Goal: Task Accomplishment & Management: Use online tool/utility

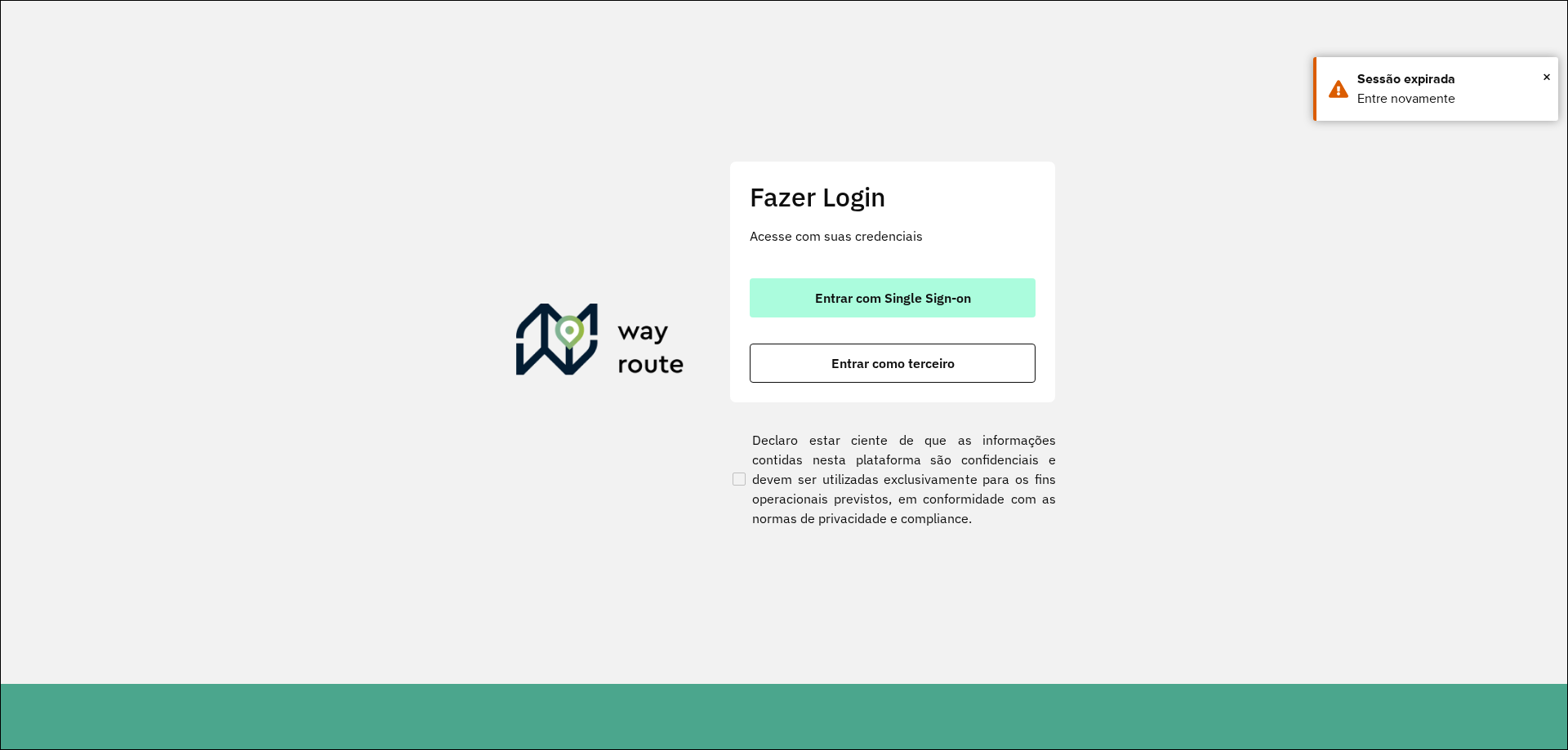
click at [907, 295] on span "Entrar com Single Sign-on" at bounding box center [892, 298] width 156 height 13
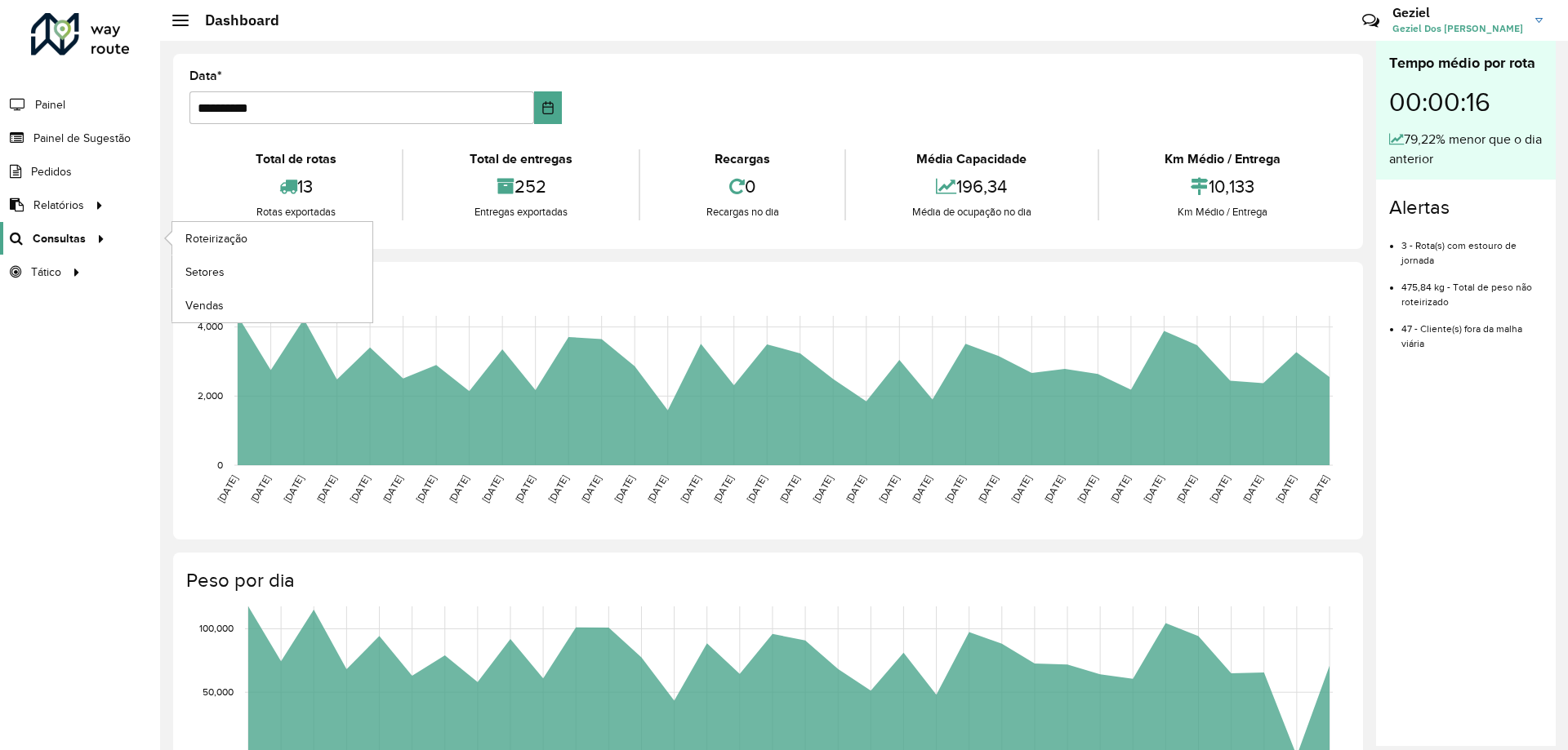
click at [61, 244] on span "Consultas" at bounding box center [59, 239] width 54 height 18
click at [225, 233] on span "Roteirização" at bounding box center [219, 239] width 66 height 18
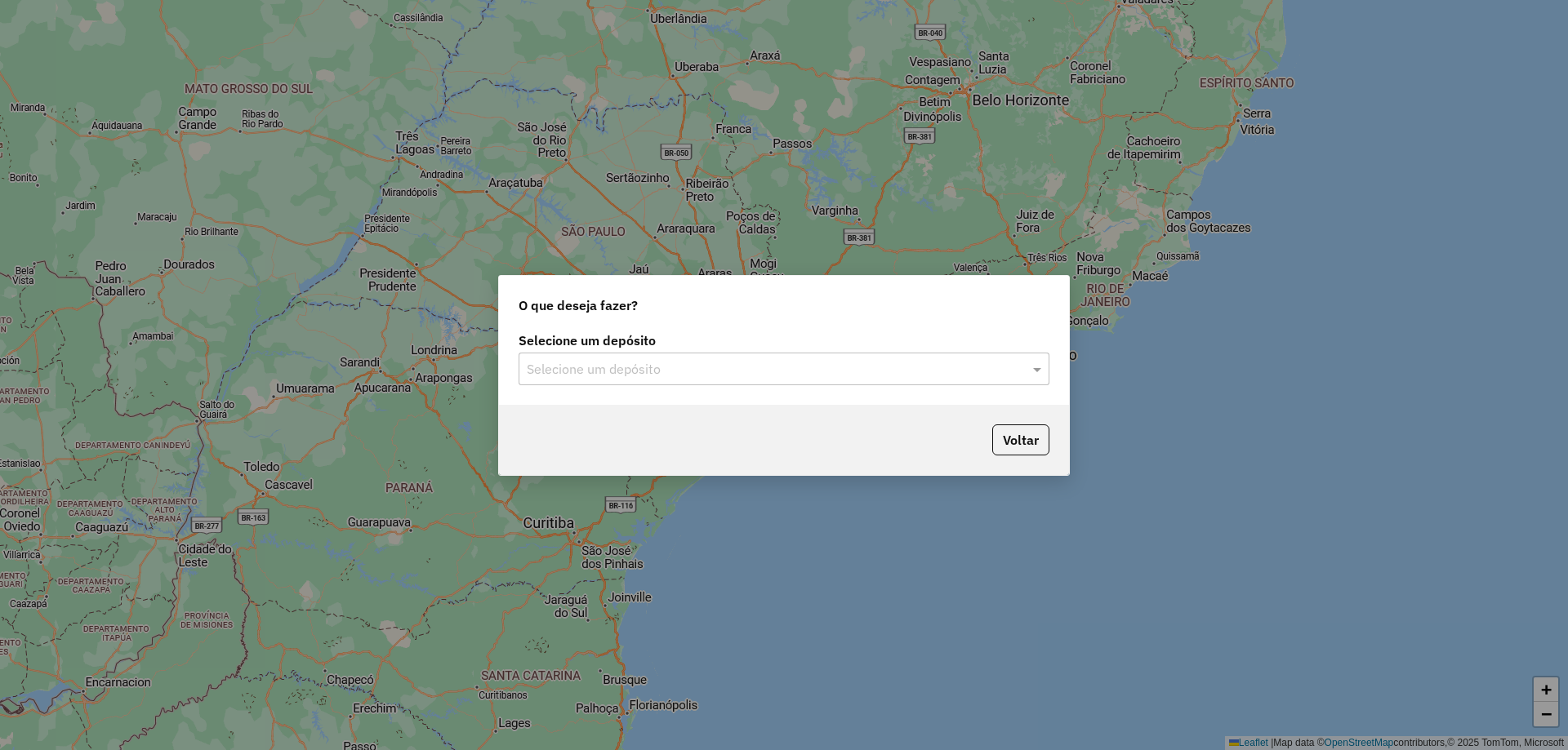
drag, startPoint x: 629, startPoint y: 370, endPoint x: 638, endPoint y: 375, distance: 10.3
click at [631, 370] on input "text" at bounding box center [768, 369] width 482 height 19
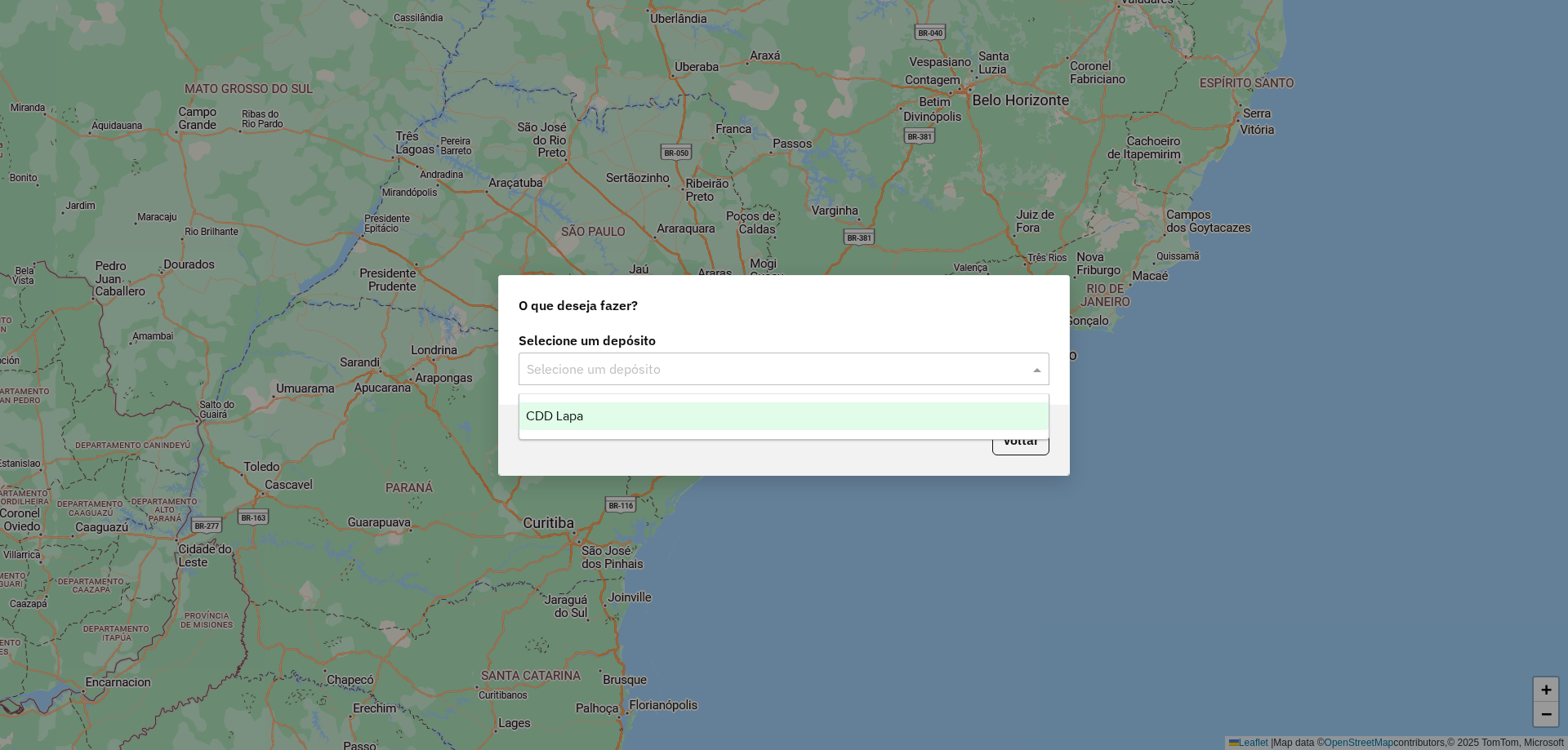
click at [580, 411] on span "CDD Lapa" at bounding box center [555, 415] width 57 height 14
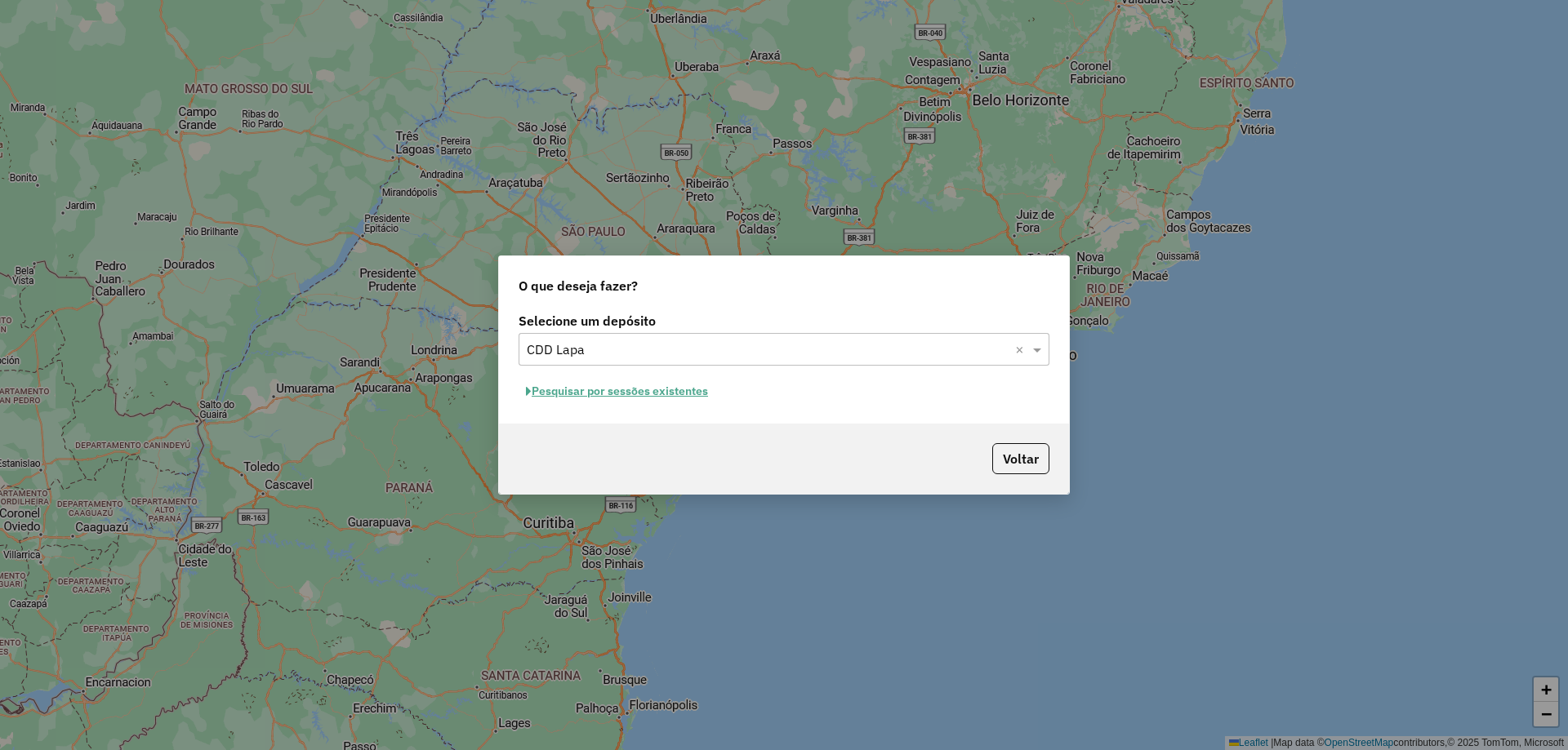
click at [668, 388] on button "Pesquisar por sessões existentes" at bounding box center [616, 391] width 197 height 25
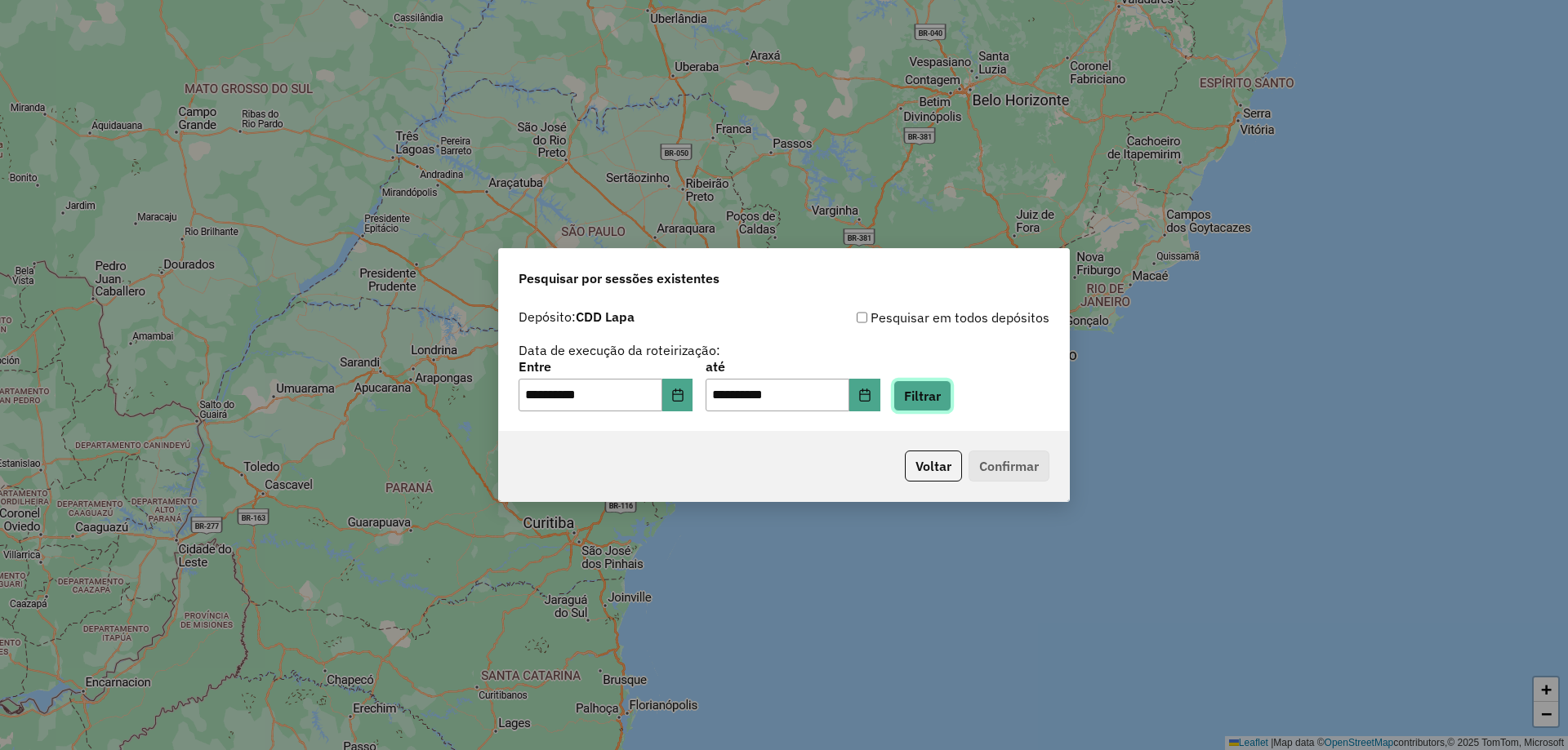
click at [934, 399] on button "Filtrar" at bounding box center [922, 396] width 58 height 31
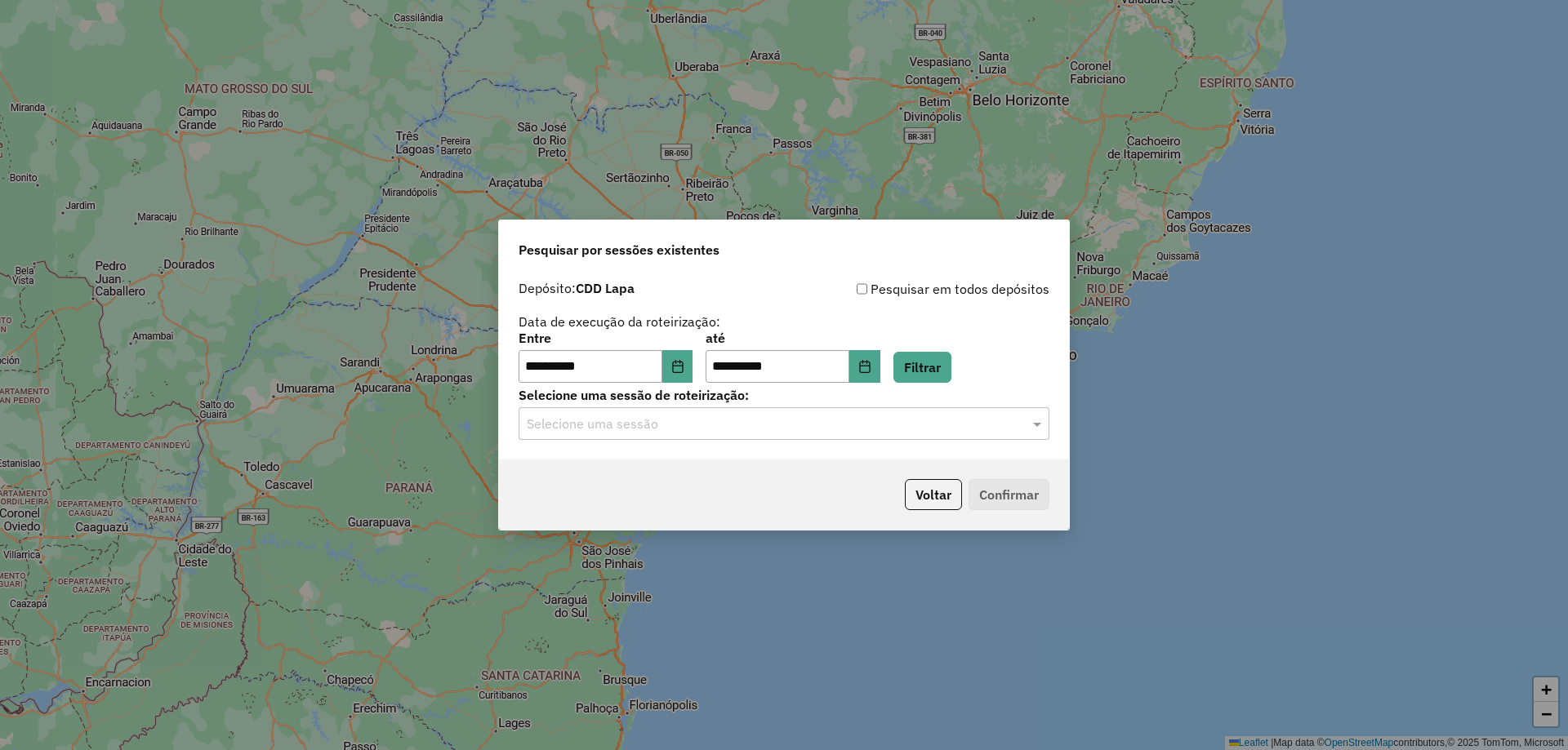
click at [688, 415] on input "text" at bounding box center [768, 424] width 482 height 19
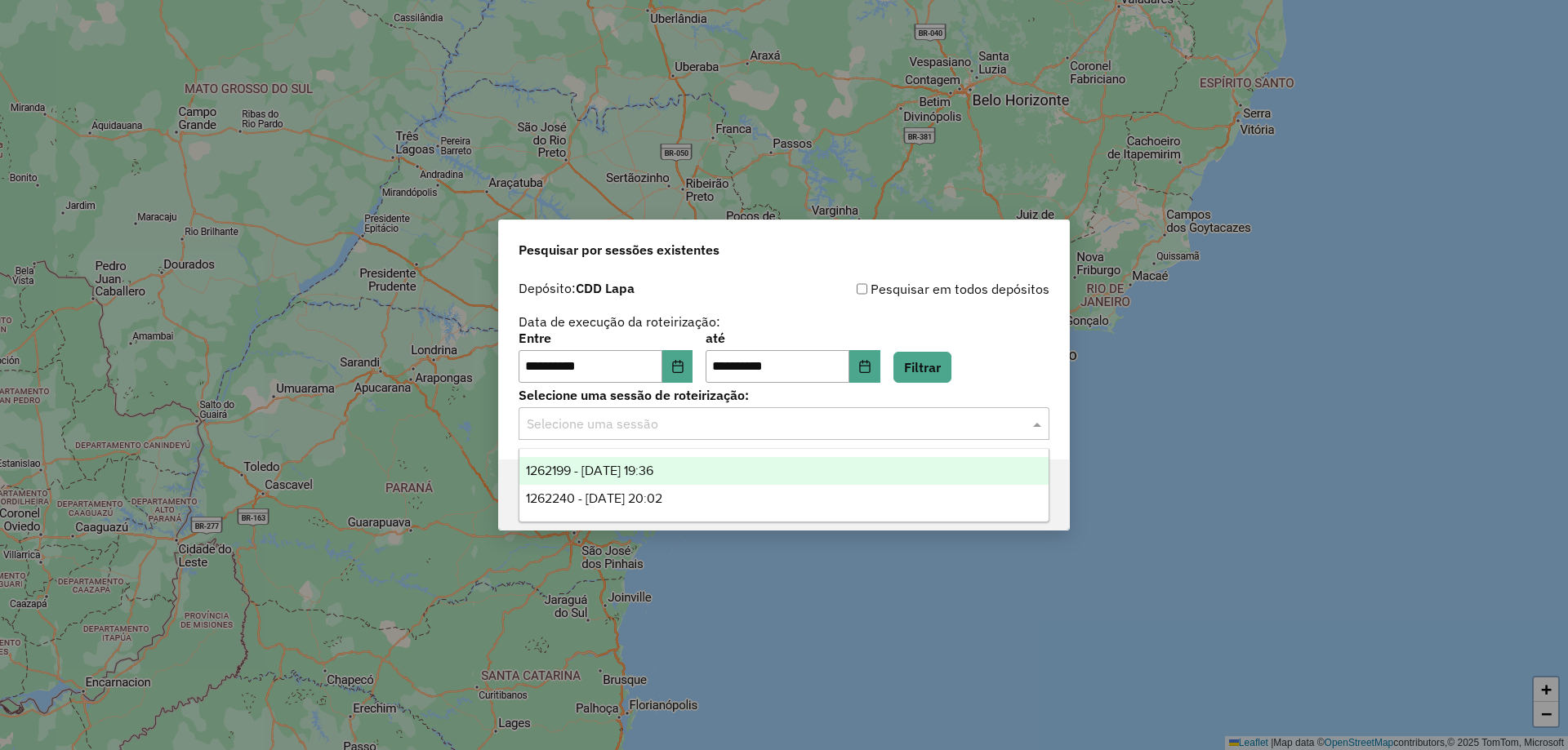
click at [631, 472] on span "1262199 - 09/09/2025 19:36" at bounding box center [590, 470] width 127 height 14
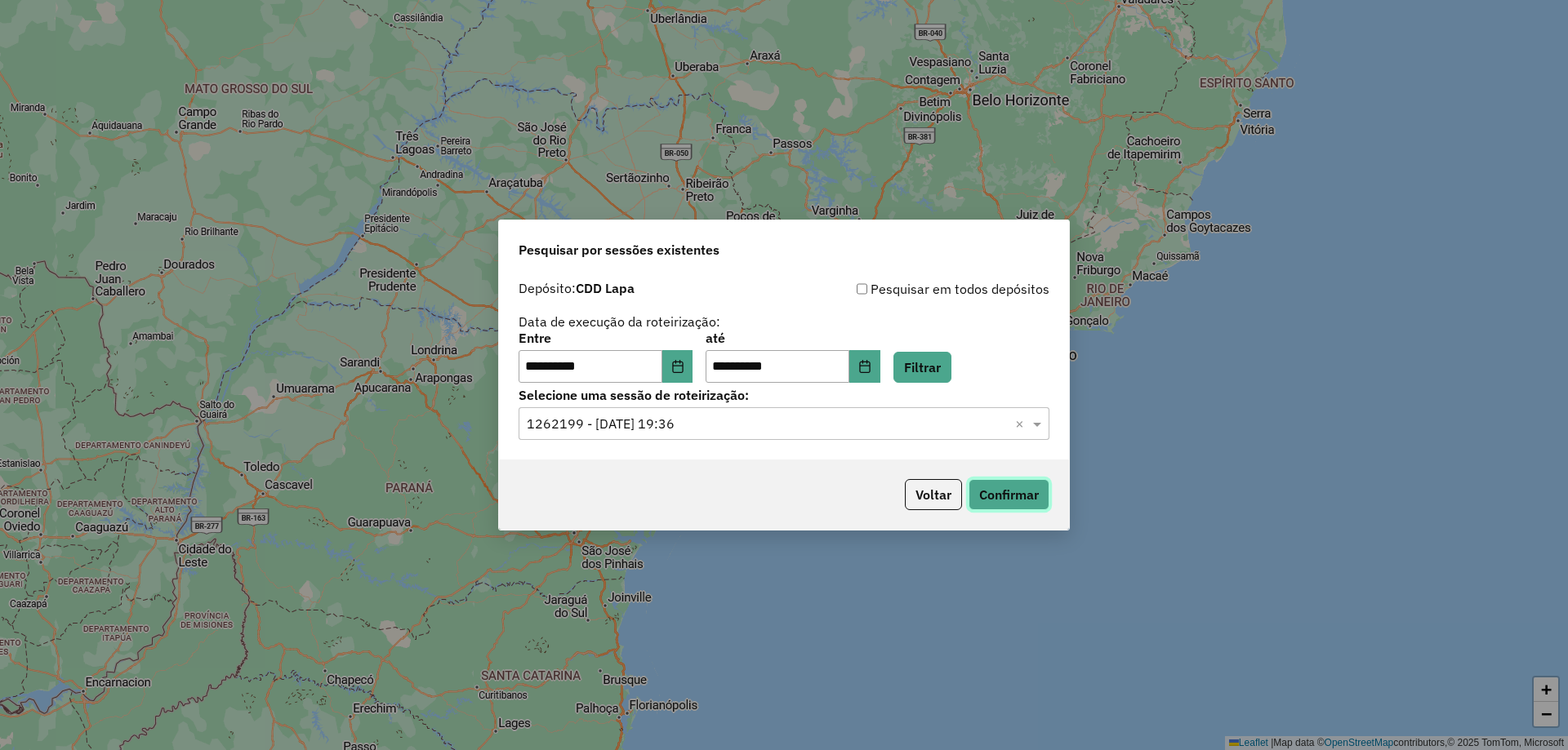
click at [1025, 497] on button "Confirmar" at bounding box center [1010, 495] width 81 height 31
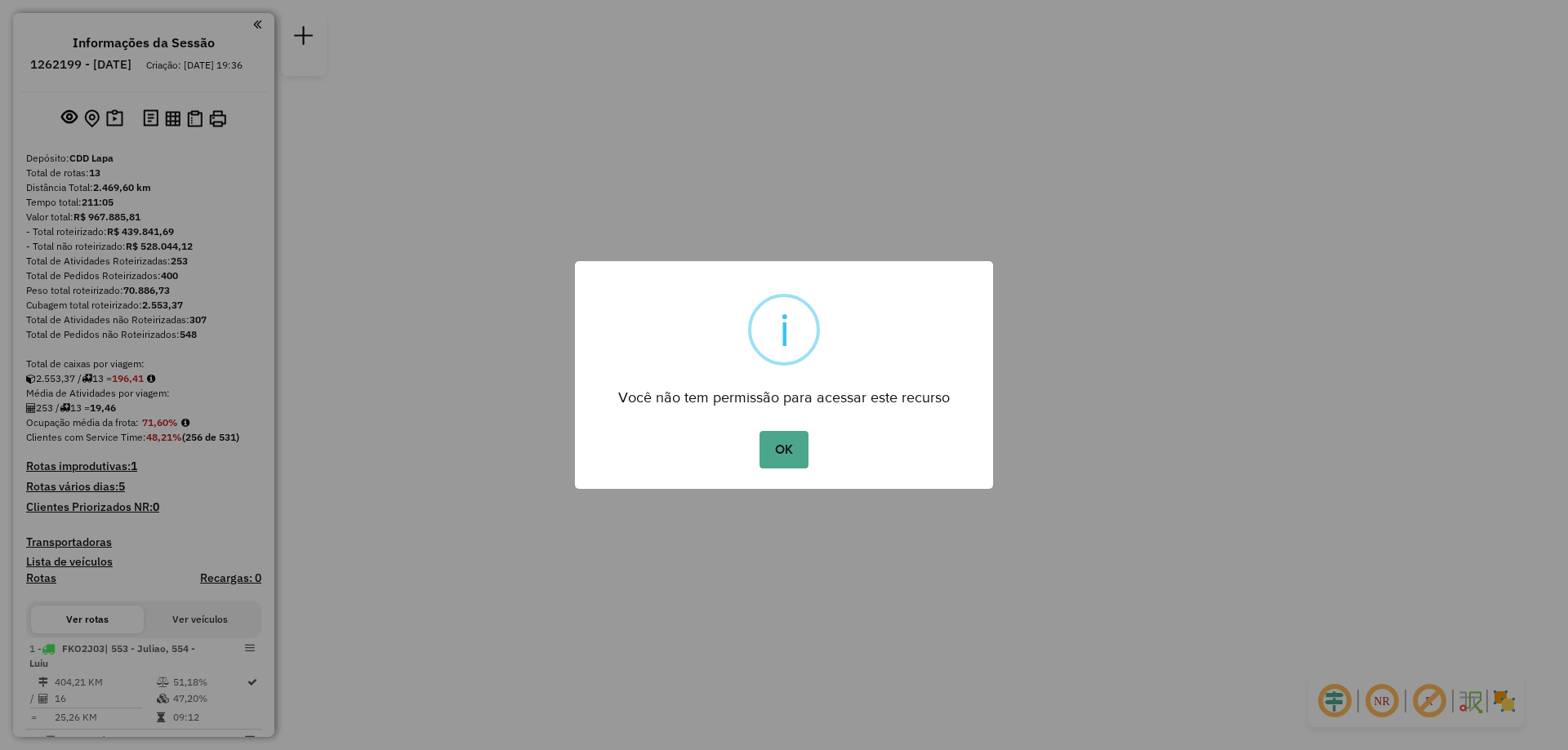
drag, startPoint x: 791, startPoint y: 446, endPoint x: 748, endPoint y: 441, distance: 43.3
click at [791, 447] on button "OK" at bounding box center [784, 449] width 48 height 38
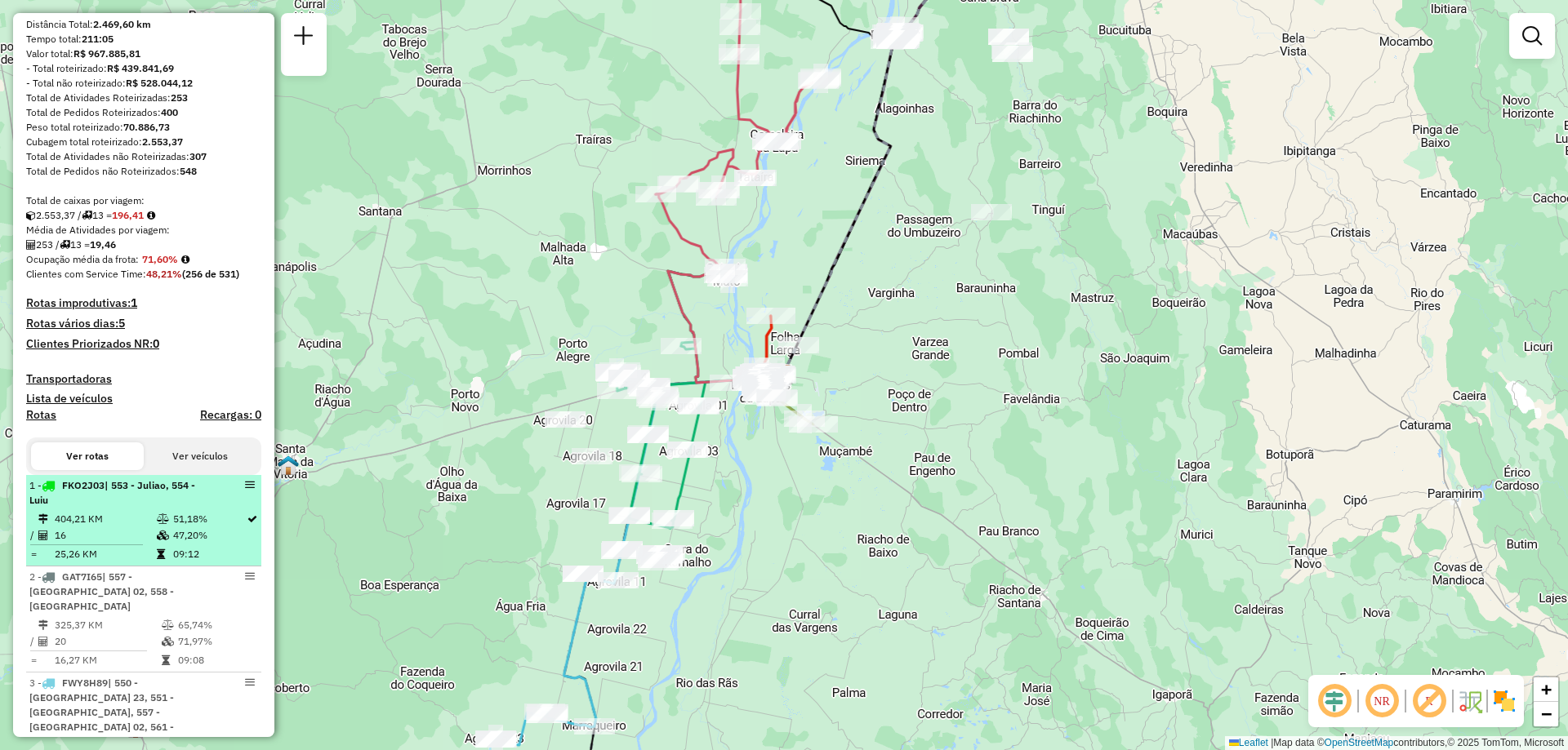
scroll to position [245, 0]
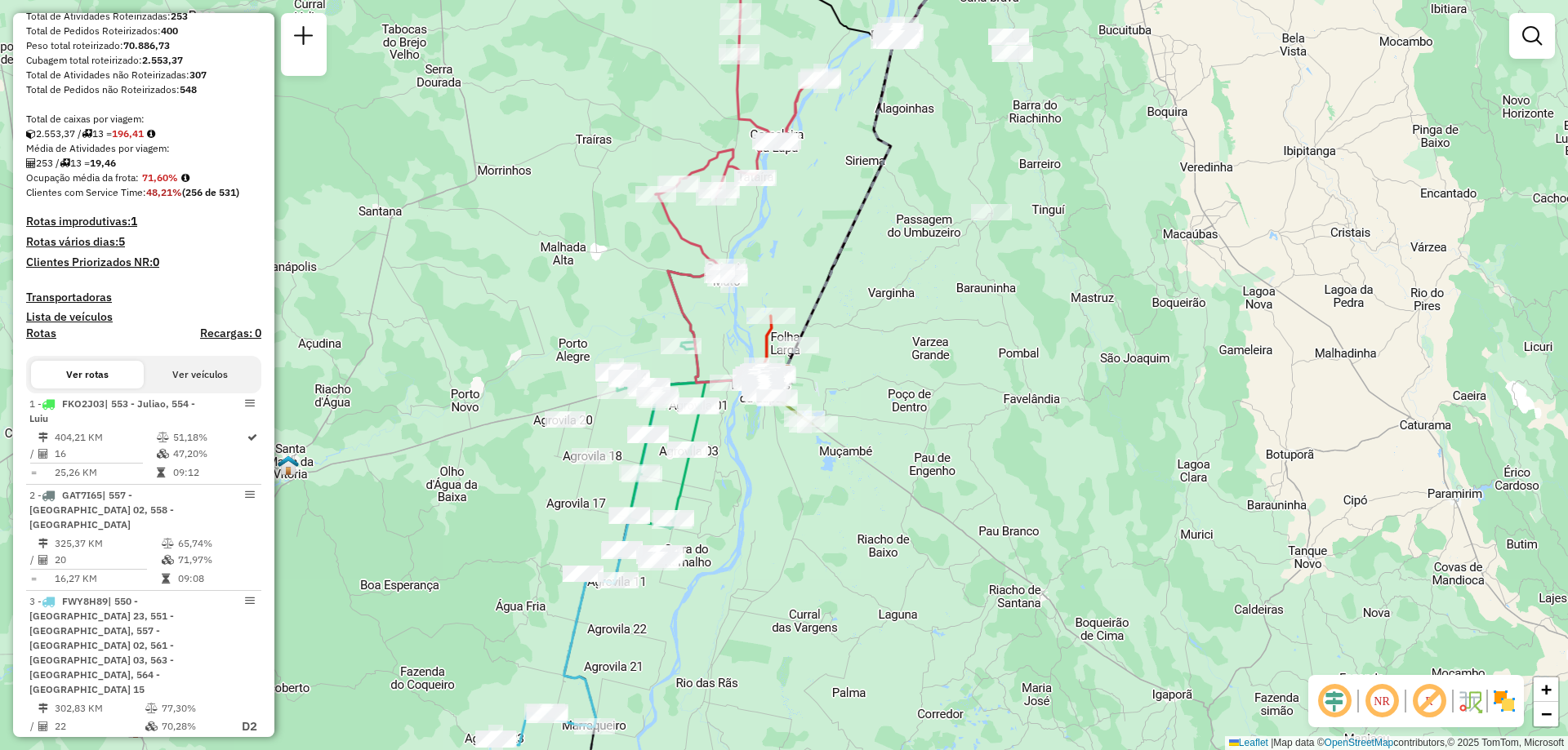
click at [1390, 706] on em at bounding box center [1382, 701] width 39 height 39
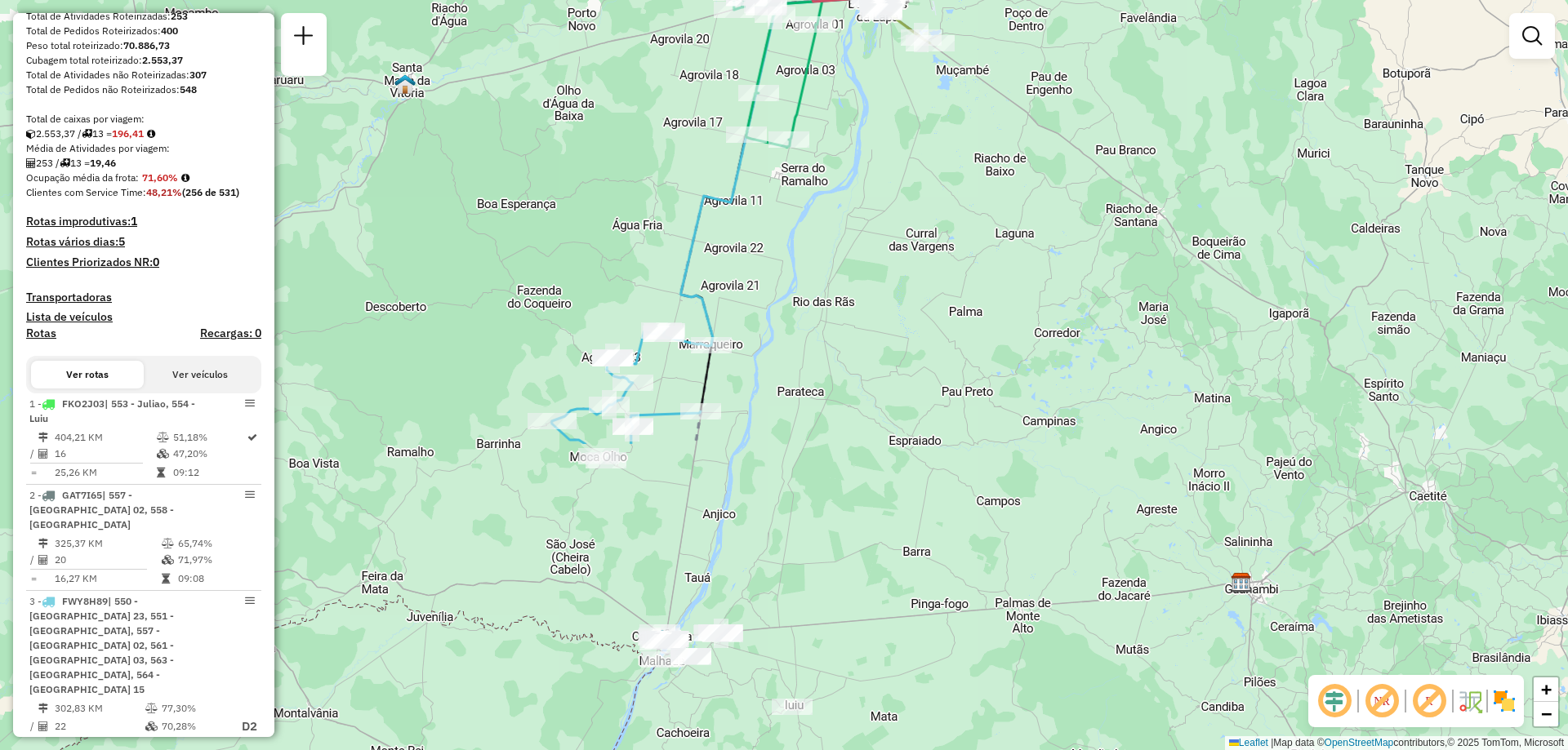
drag, startPoint x: 510, startPoint y: 601, endPoint x: 627, endPoint y: 225, distance: 393.8
click at [627, 225] on div "Janela de atendimento Grade de atendimento Capacidade Transportadoras Veículos …" at bounding box center [784, 375] width 1568 height 750
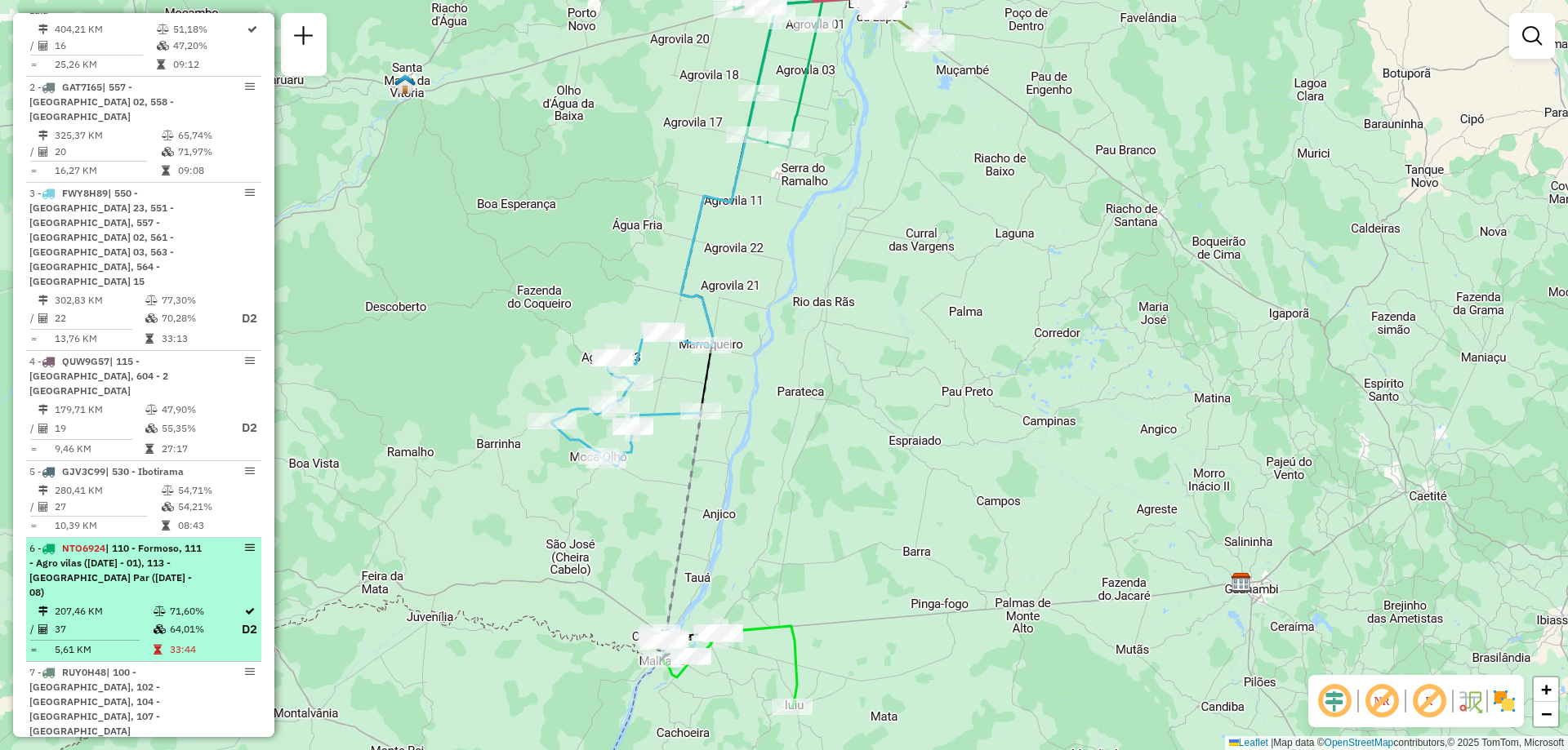
scroll to position [735, 0]
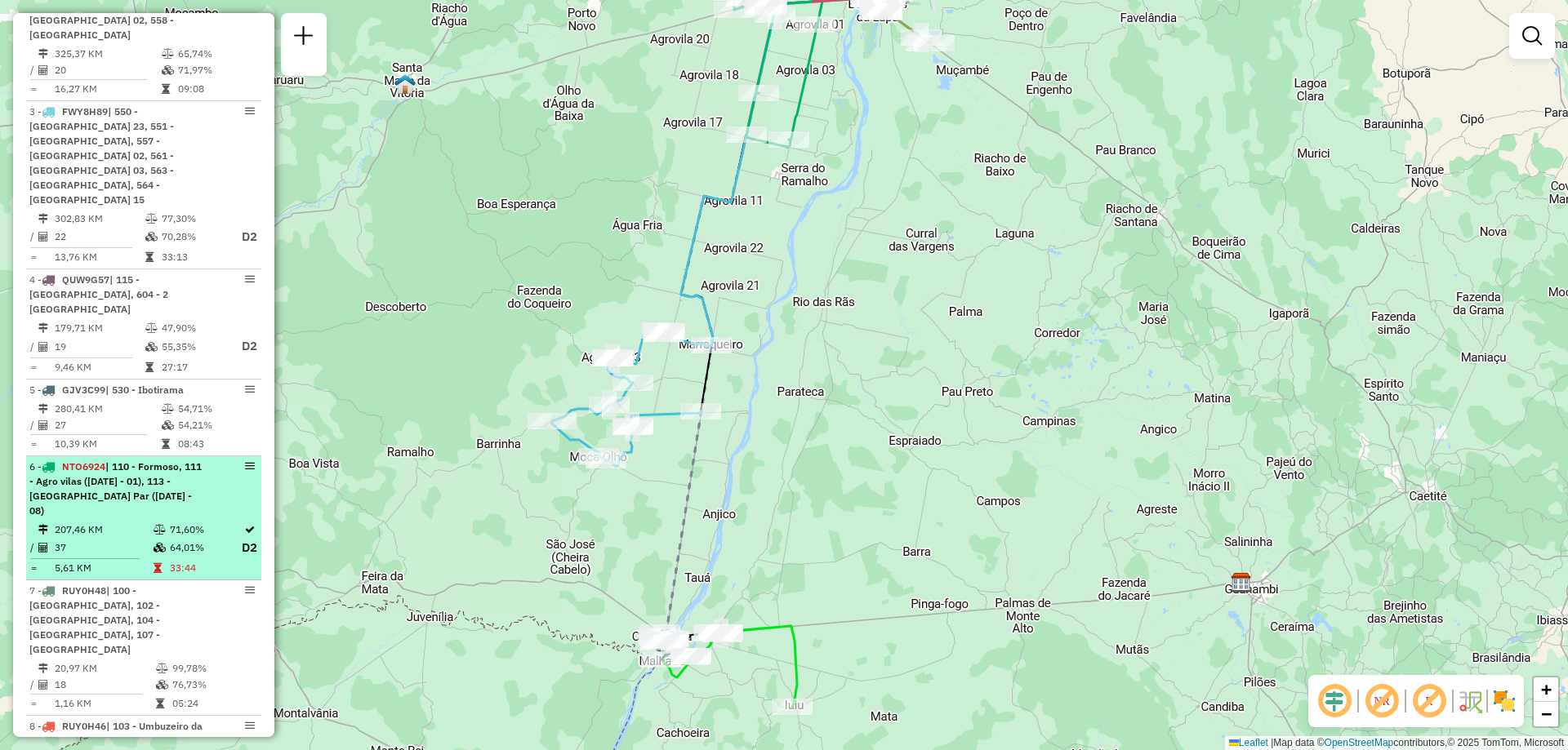
select select "**********"
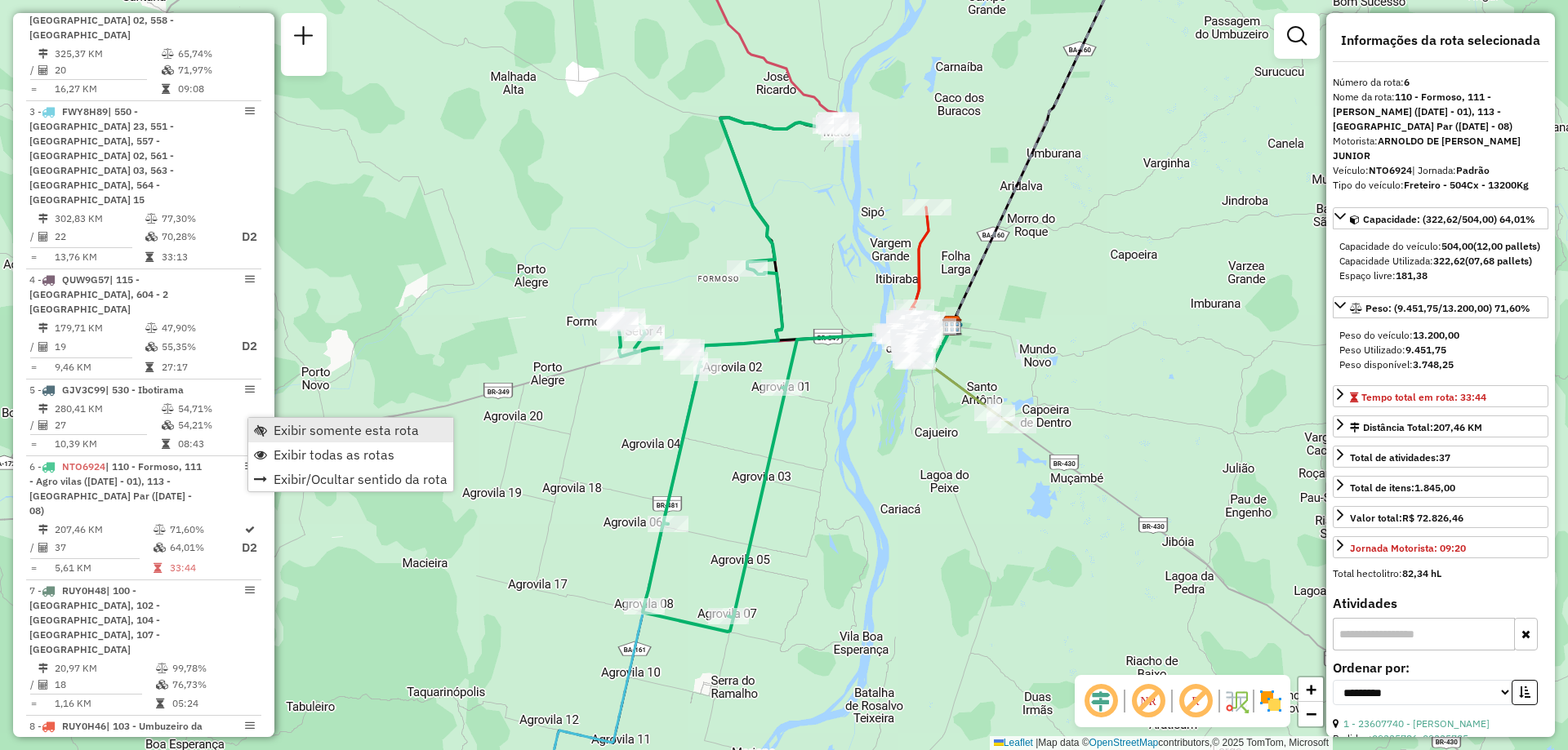
click at [302, 431] on span "Exibir somente esta rota" at bounding box center [346, 430] width 146 height 13
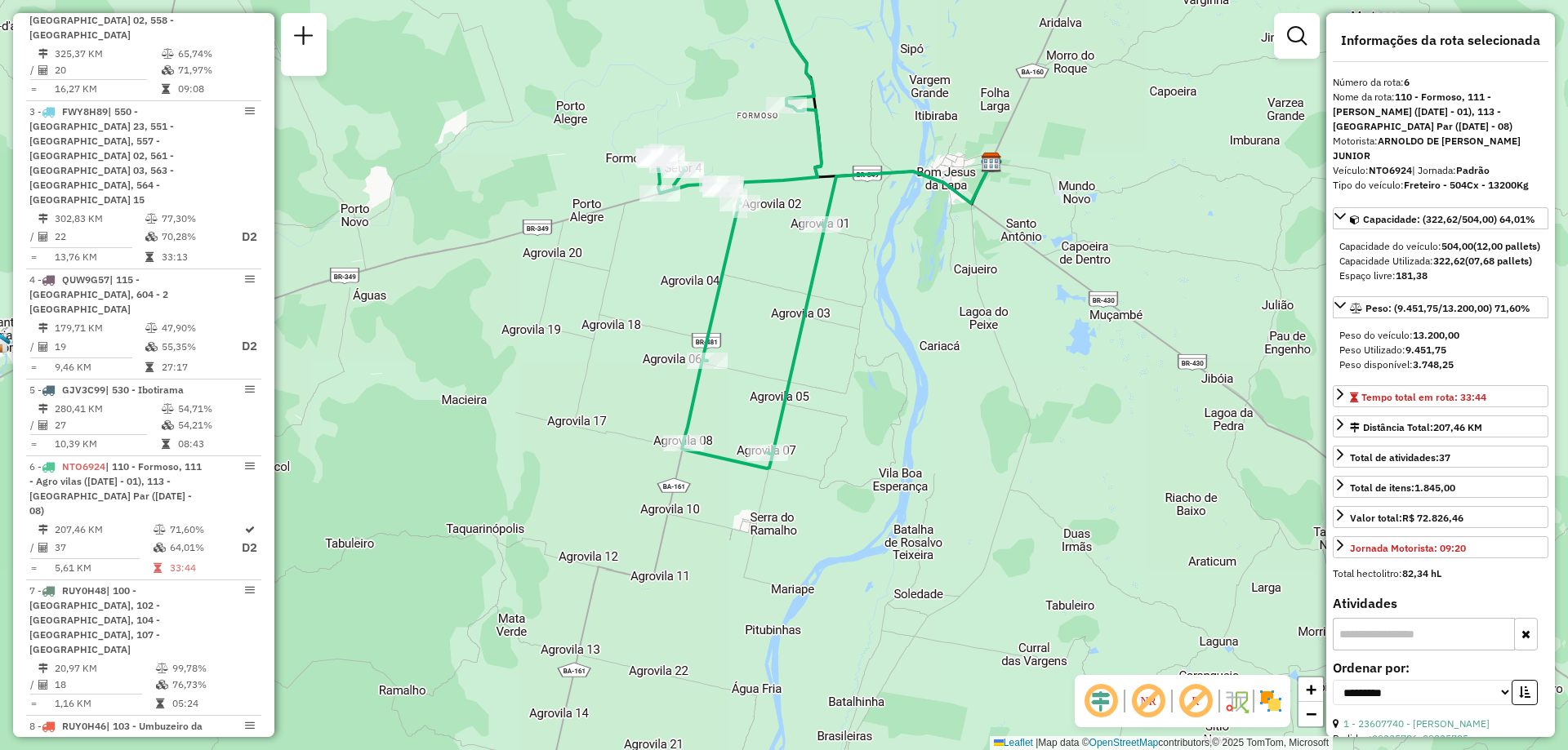
drag, startPoint x: 835, startPoint y: 559, endPoint x: 875, endPoint y: 396, distance: 167.8
click at [875, 396] on div "Janela de atendimento Grade de atendimento Capacidade Transportadoras Veículos …" at bounding box center [784, 375] width 1568 height 750
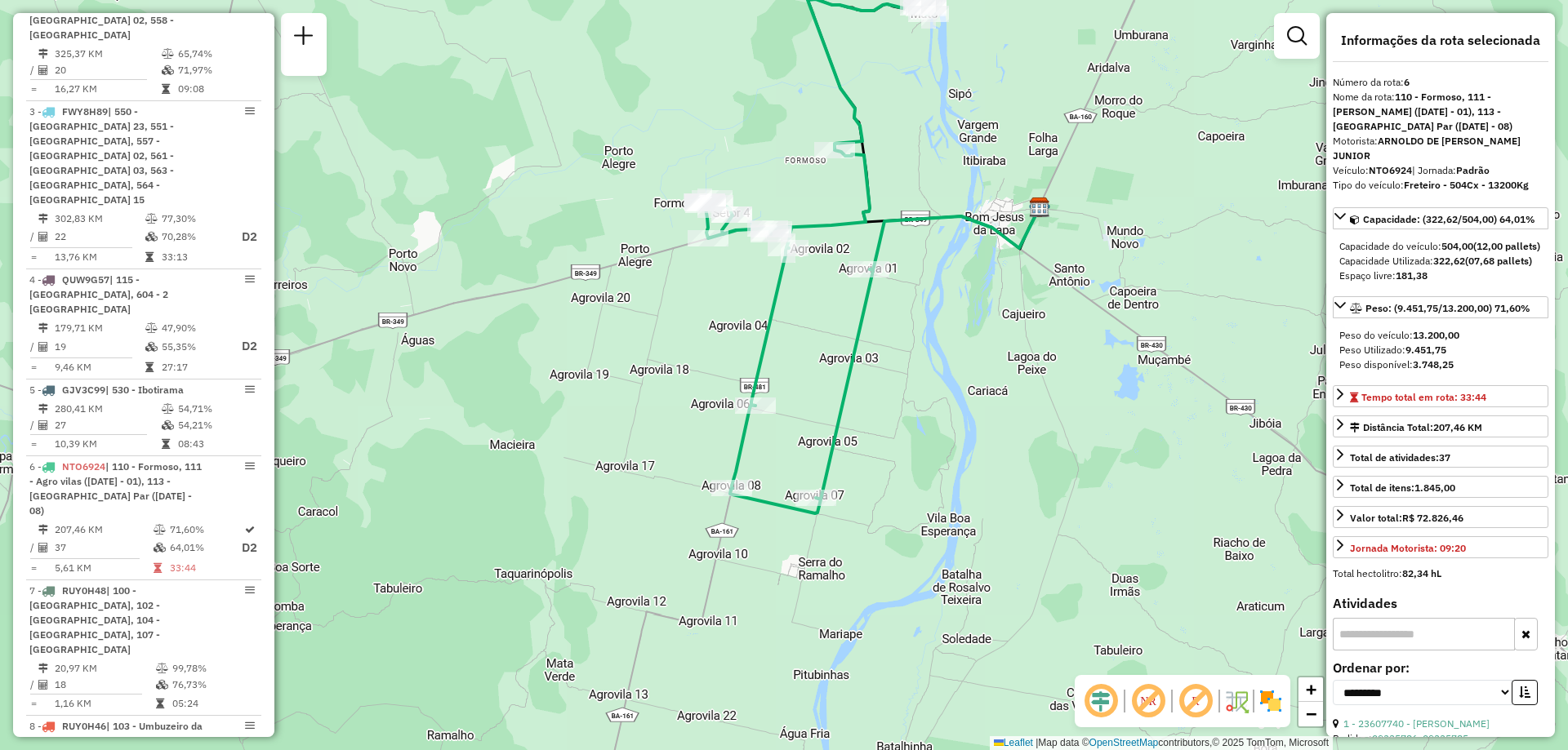
drag, startPoint x: 757, startPoint y: 305, endPoint x: 805, endPoint y: 351, distance: 66.5
click at [805, 351] on div "Janela de atendimento Grade de atendimento Capacidade Transportadoras Veículos …" at bounding box center [784, 375] width 1568 height 750
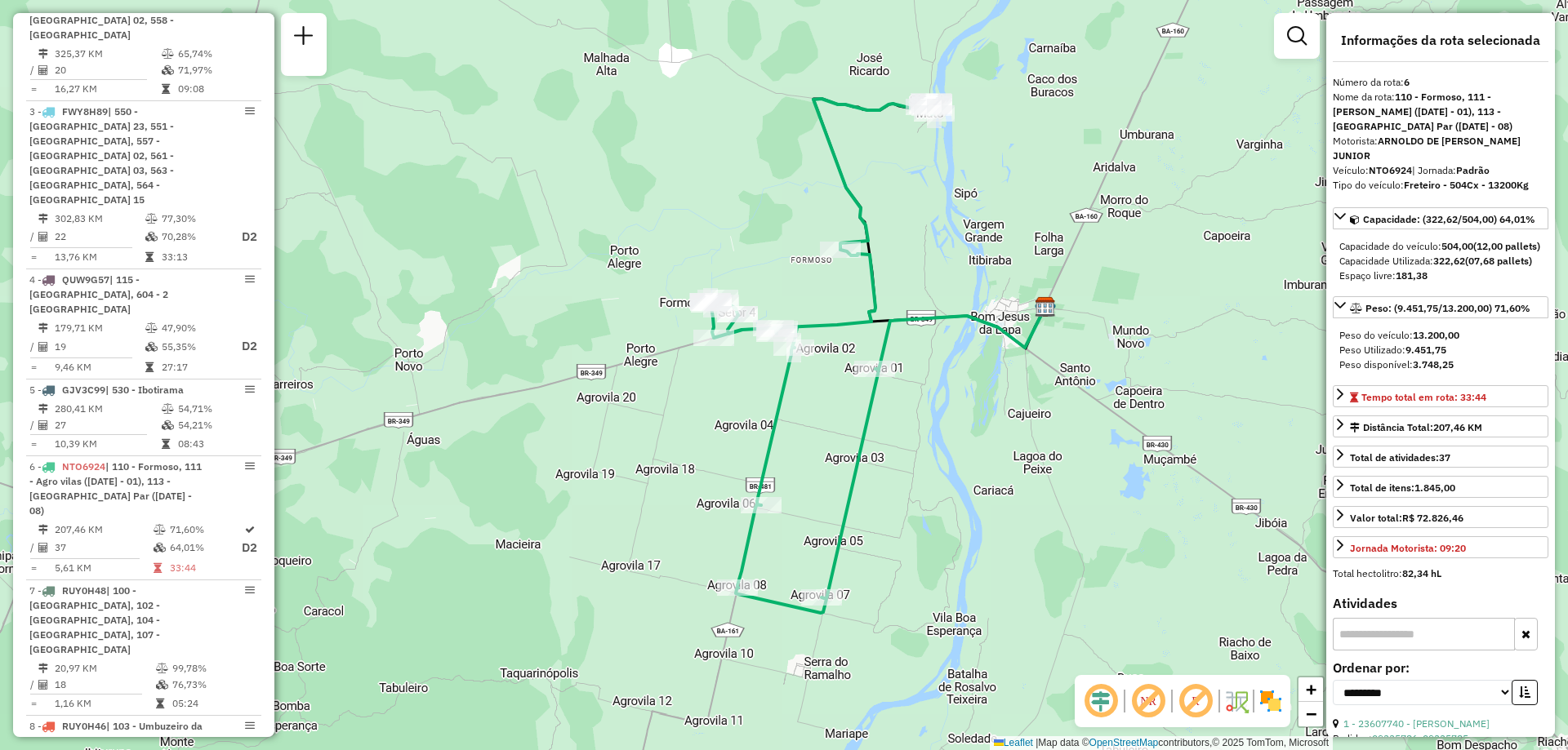
drag, startPoint x: 958, startPoint y: 110, endPoint x: 964, endPoint y: 209, distance: 99.2
click at [964, 209] on div "Janela de atendimento Grade de atendimento Capacidade Transportadoras Veículos …" at bounding box center [784, 375] width 1568 height 750
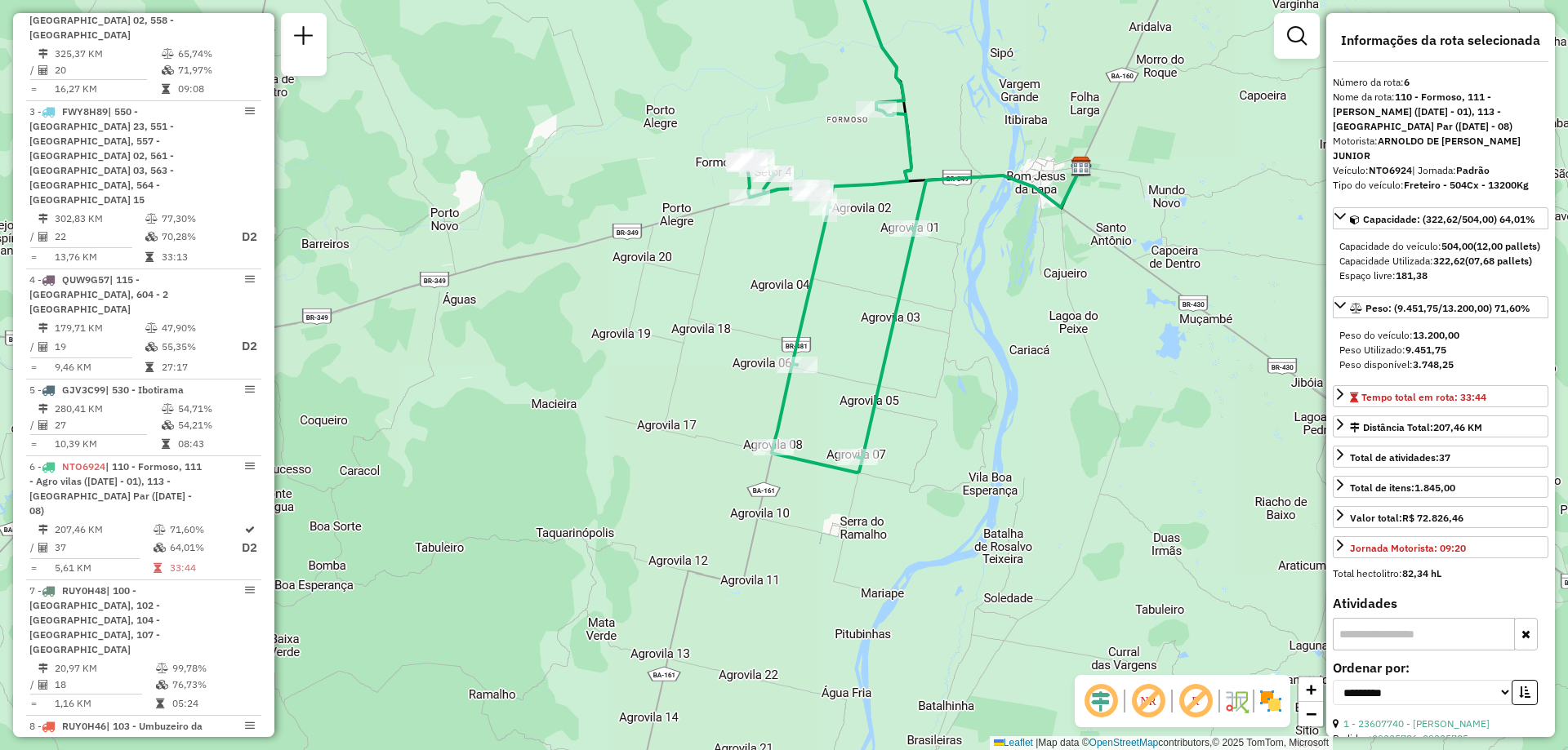
drag, startPoint x: 907, startPoint y: 619, endPoint x: 945, endPoint y: 494, distance: 130.6
click at [945, 494] on div "Janela de atendimento Grade de atendimento Capacidade Transportadoras Veículos …" at bounding box center [784, 375] width 1568 height 750
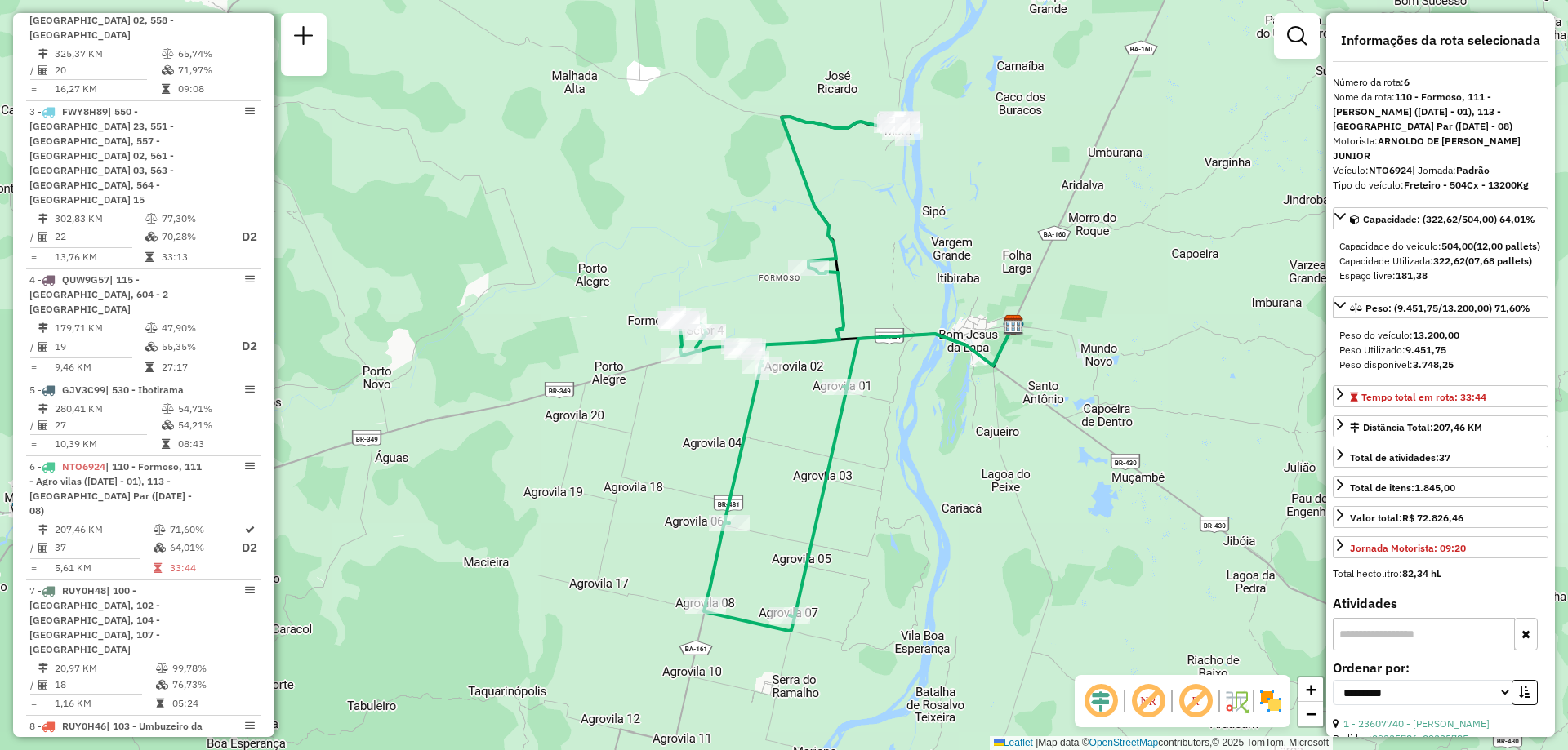
drag, startPoint x: 987, startPoint y: 368, endPoint x: 920, endPoint y: 527, distance: 172.5
click at [920, 527] on div "Janela de atendimento Grade de atendimento Capacidade Transportadoras Veículos …" at bounding box center [784, 375] width 1568 height 750
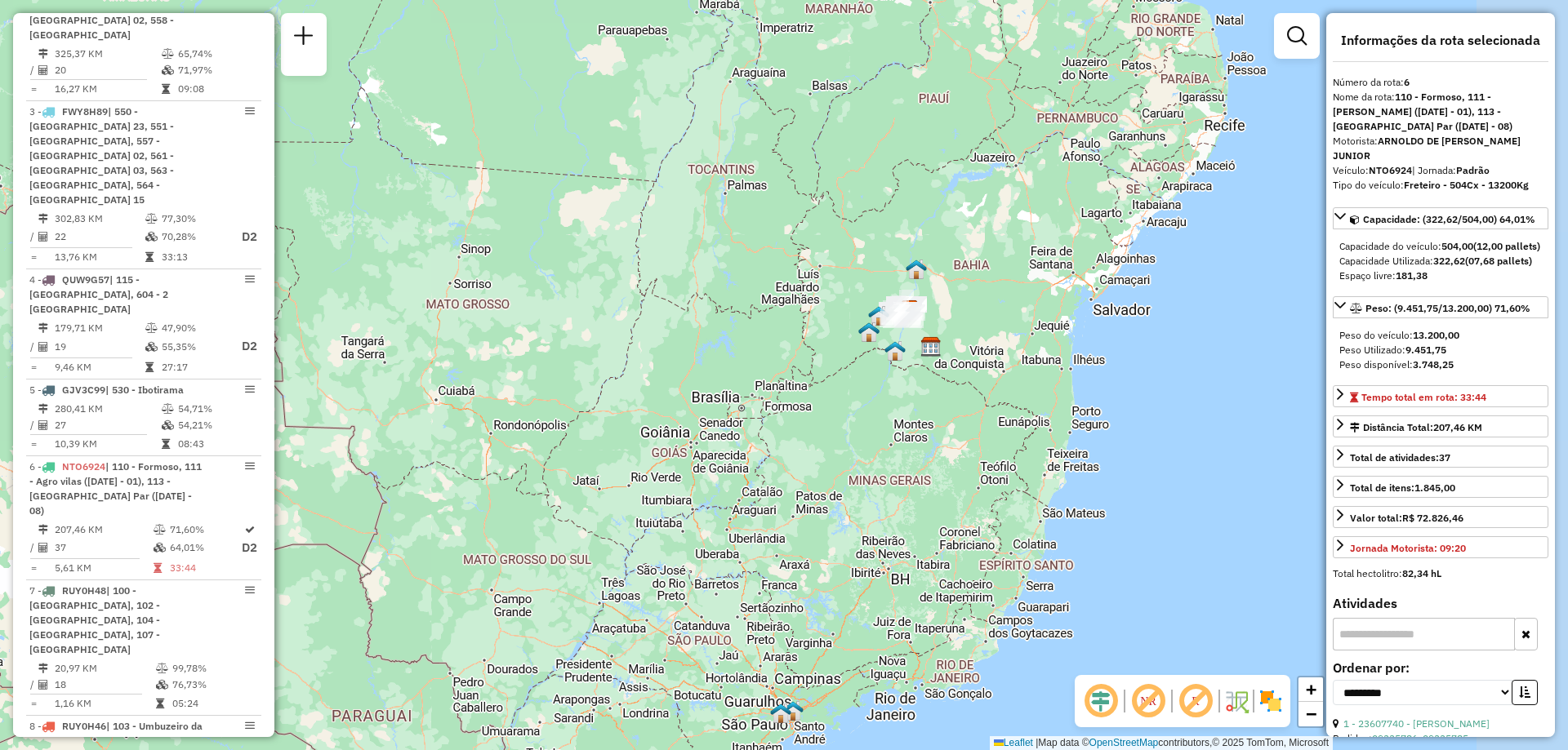
drag, startPoint x: 1092, startPoint y: 495, endPoint x: 963, endPoint y: 397, distance: 162.0
click at [963, 397] on div "Janela de atendimento Grade de atendimento Capacidade Transportadoras Veículos …" at bounding box center [784, 375] width 1568 height 750
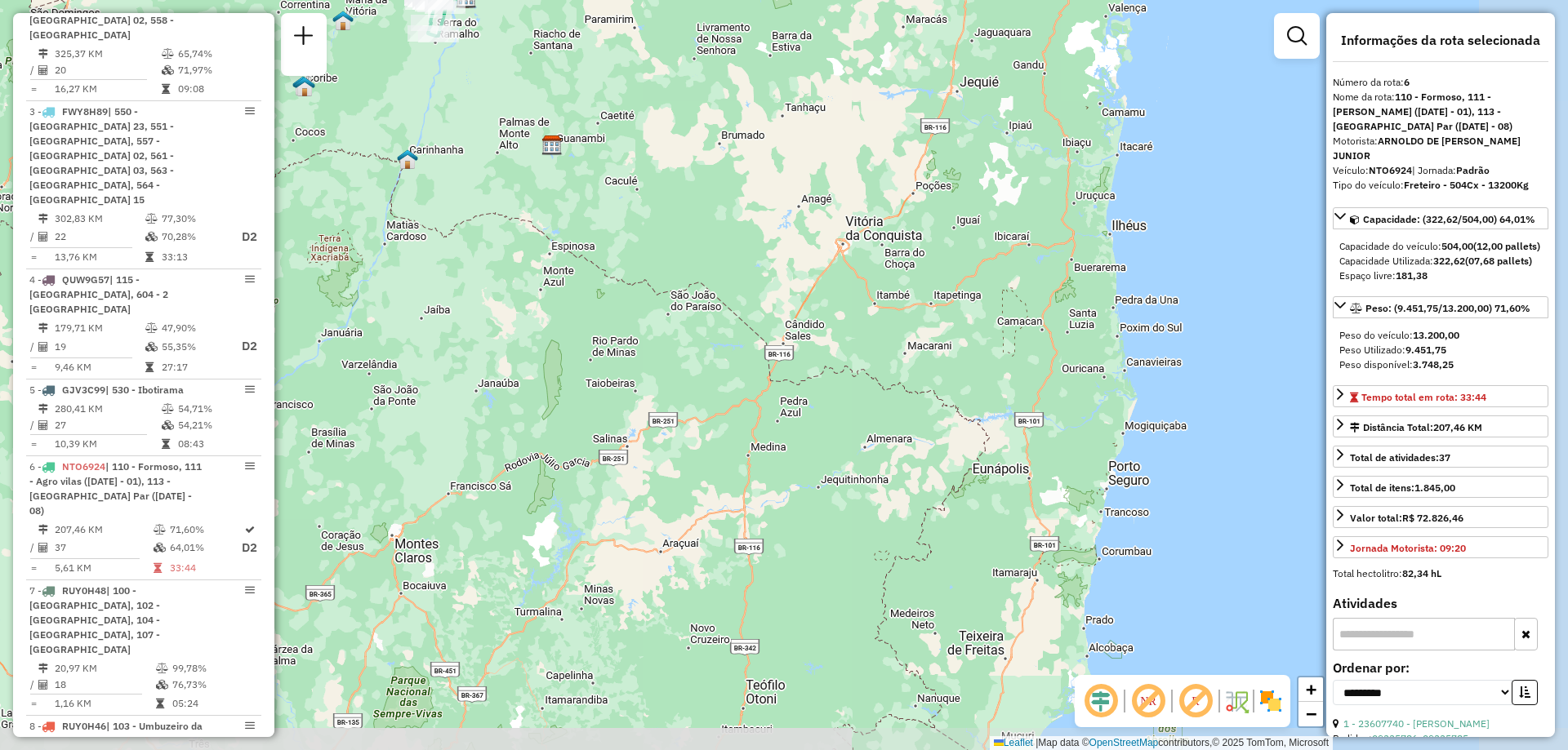
drag, startPoint x: 1166, startPoint y: 539, endPoint x: 1001, endPoint y: 516, distance: 166.6
click at [1001, 516] on div "Janela de atendimento Grade de atendimento Capacidade Transportadoras Veículos …" at bounding box center [784, 375] width 1568 height 750
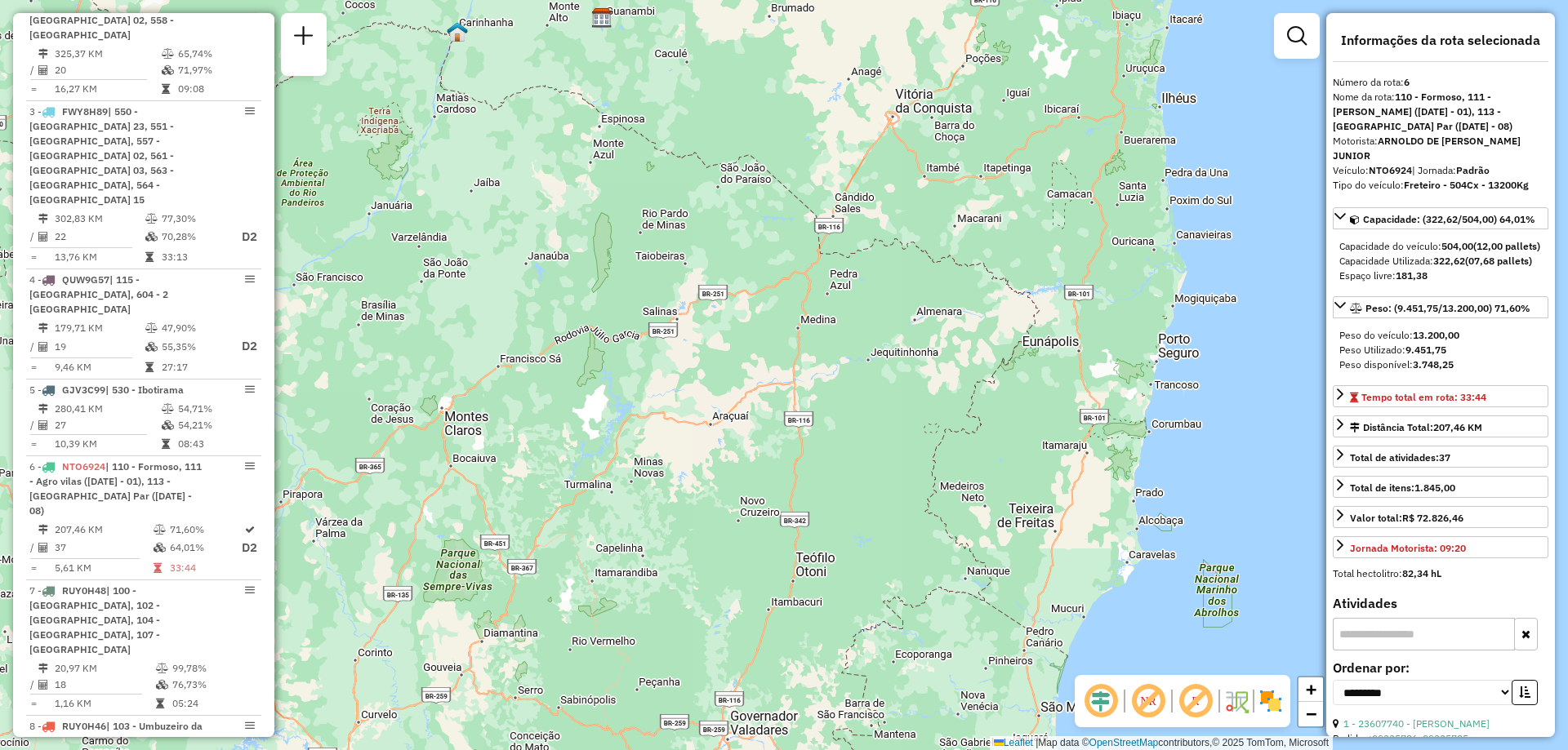
drag, startPoint x: 880, startPoint y: 606, endPoint x: 940, endPoint y: 496, distance: 125.3
click at [940, 496] on div "Janela de atendimento Grade de atendimento Capacidade Transportadoras Veículos …" at bounding box center [784, 375] width 1568 height 750
